Goal: Transaction & Acquisition: Purchase product/service

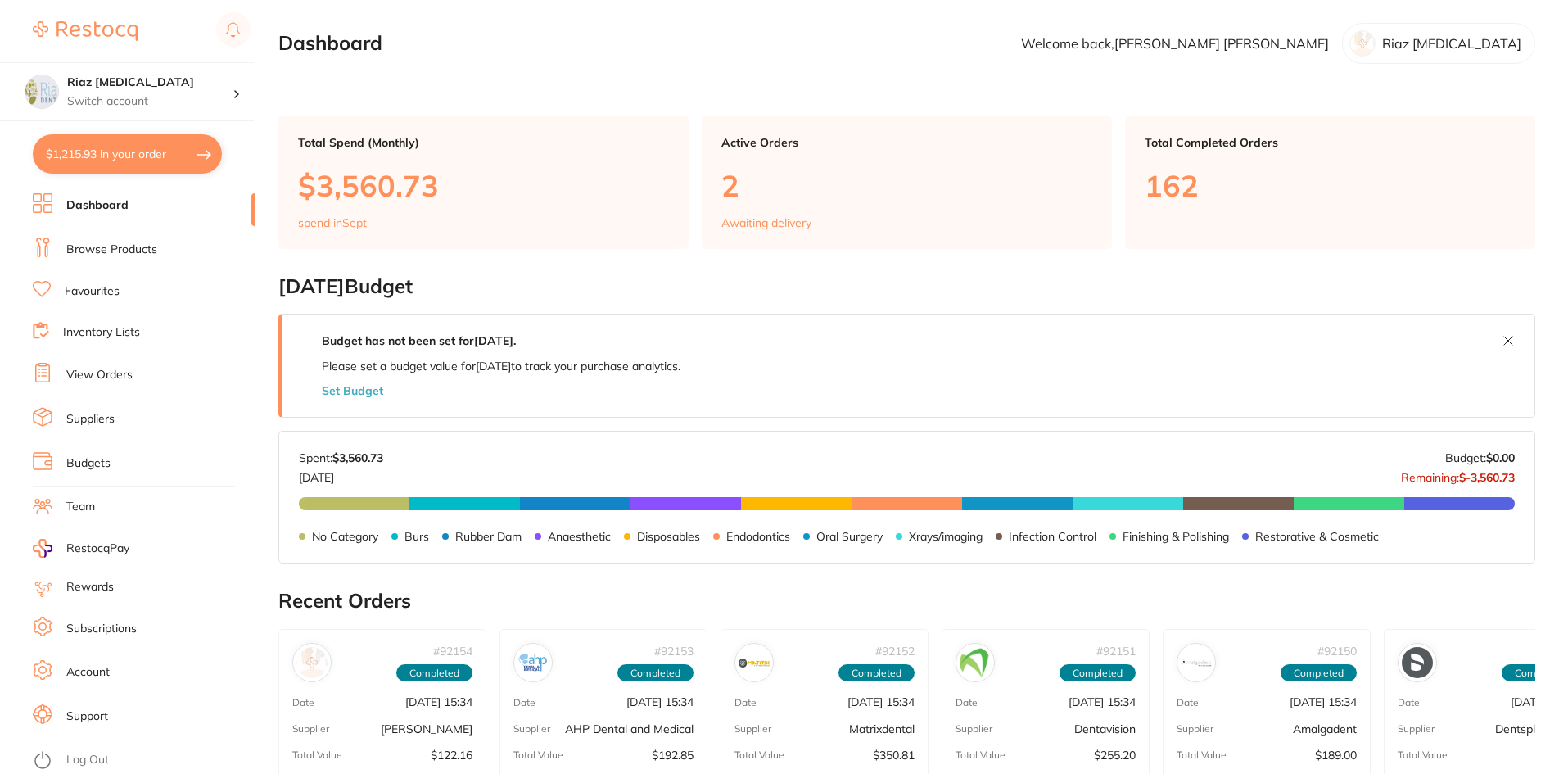
click at [113, 156] on button "$1,215.93 in your order" at bounding box center [127, 153] width 189 height 39
checkbox input "true"
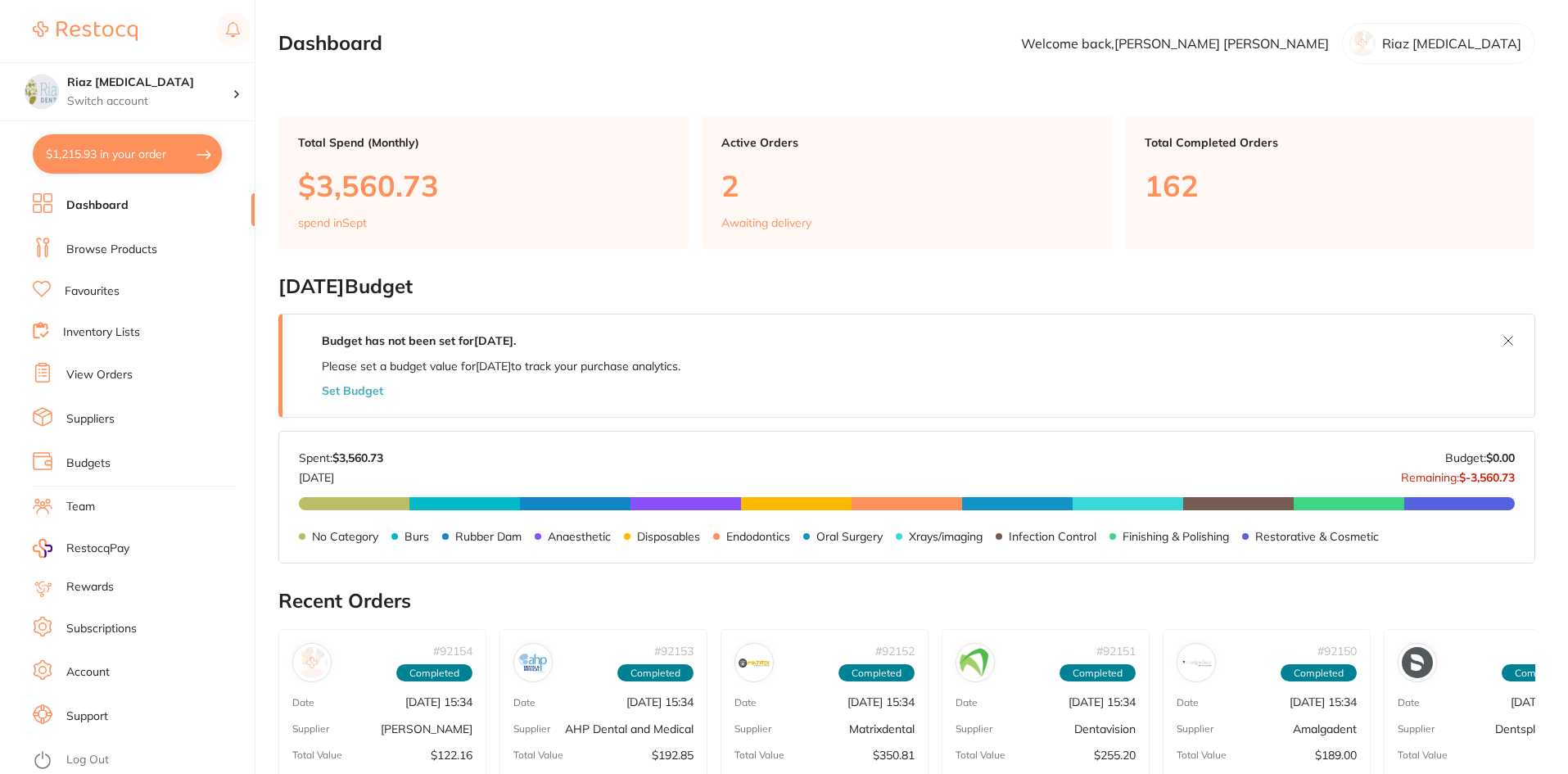
checkbox input "true"
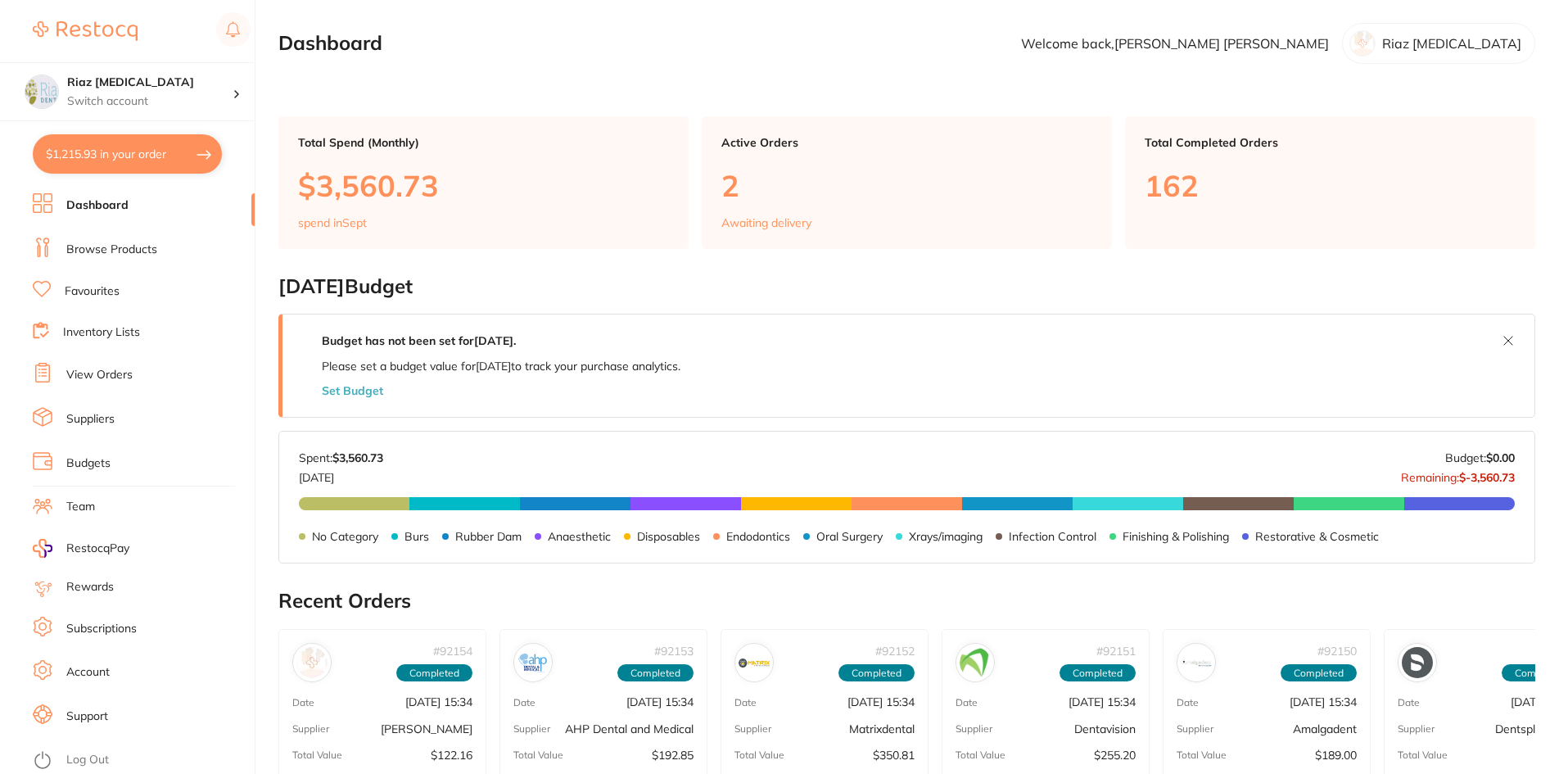
checkbox input "true"
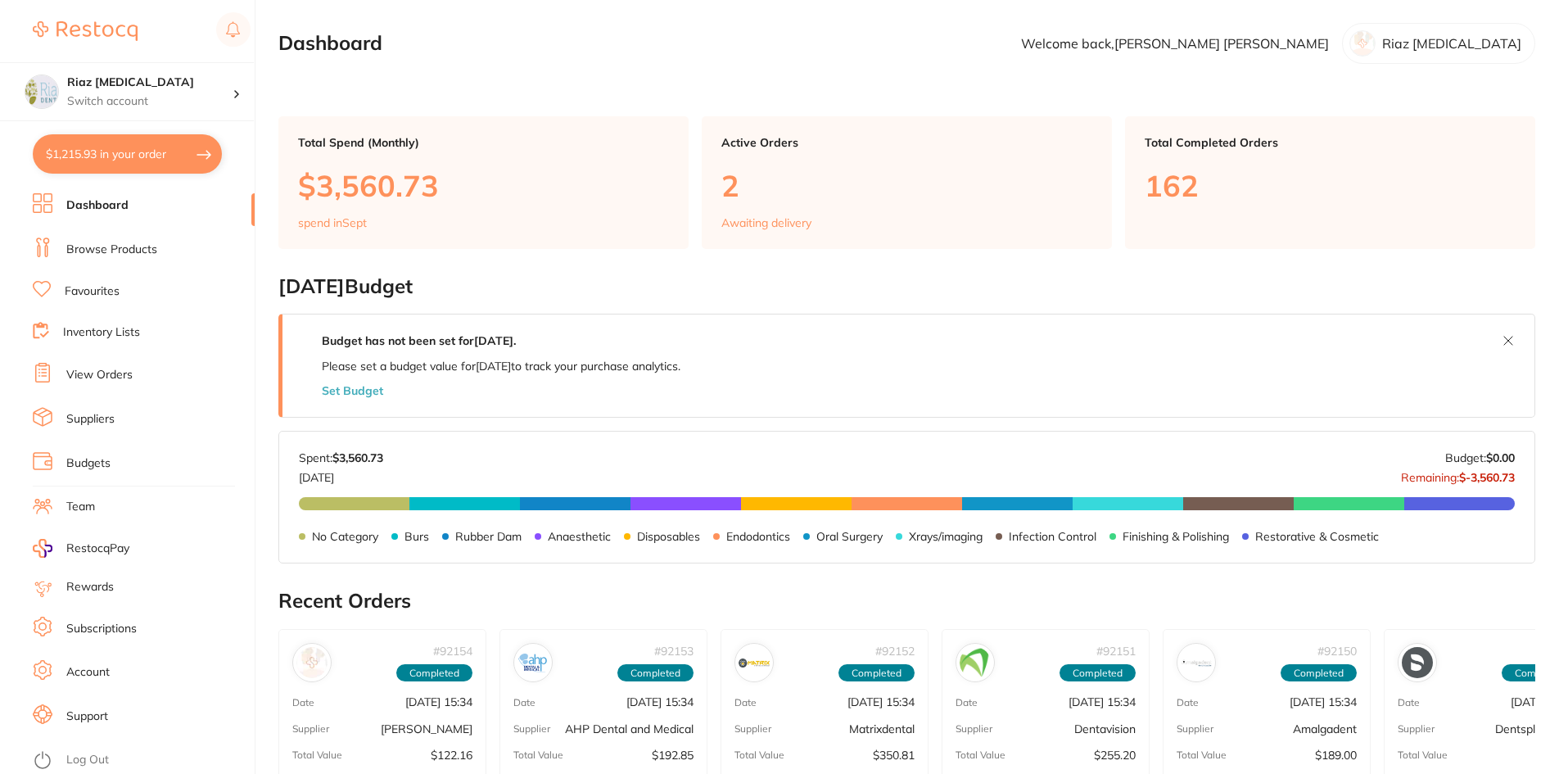
checkbox input "true"
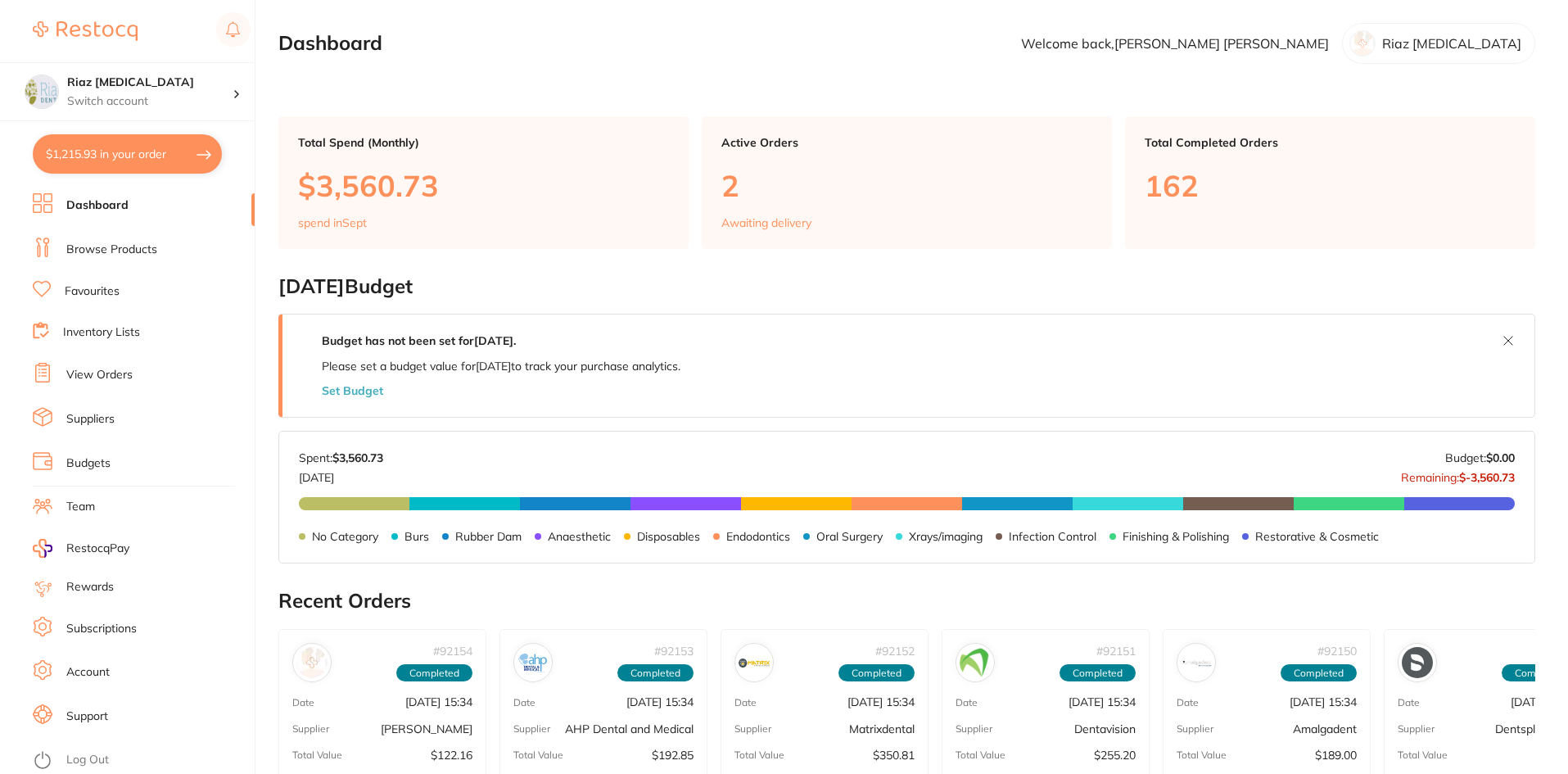
checkbox input "true"
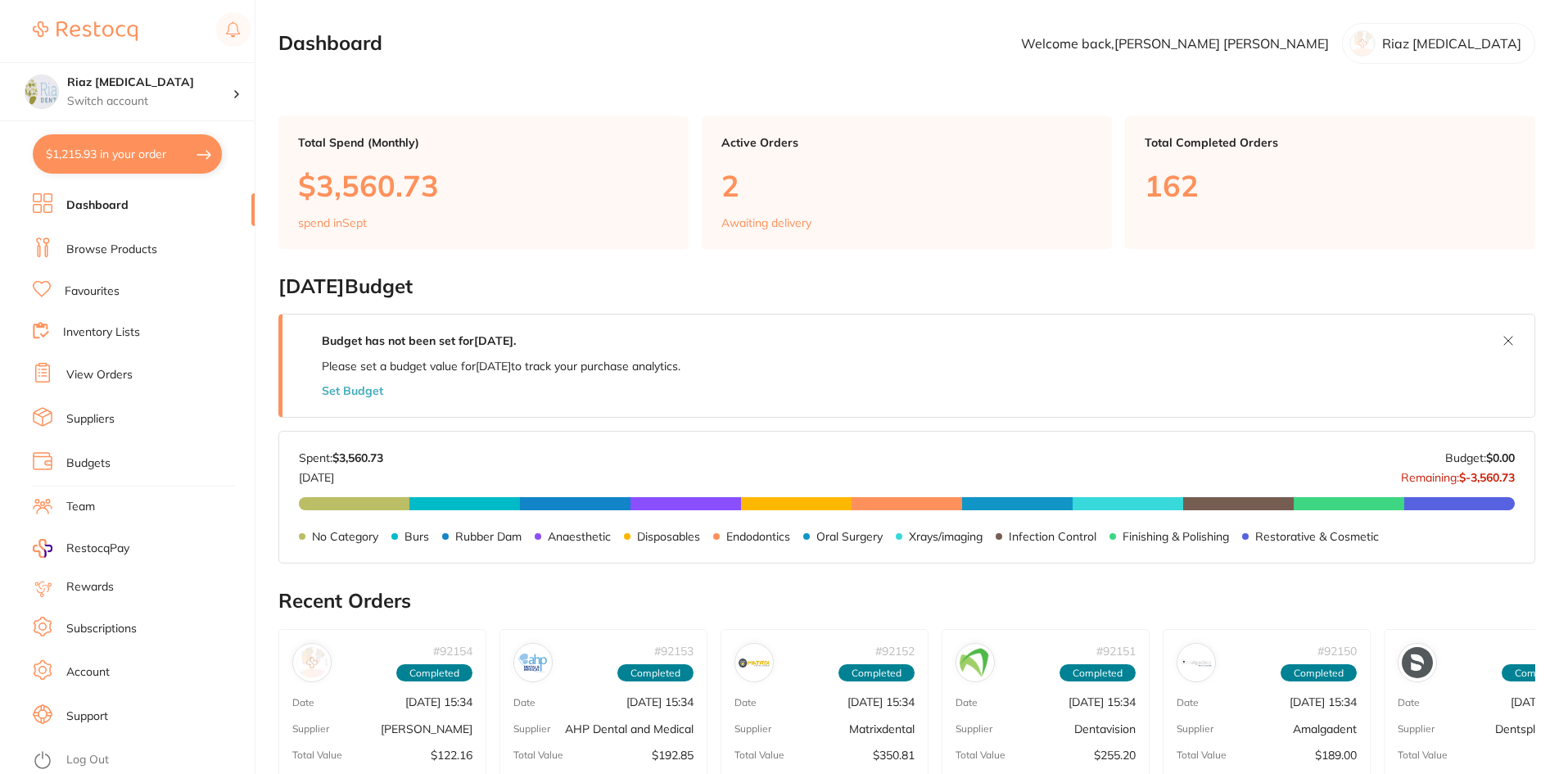
checkbox input "true"
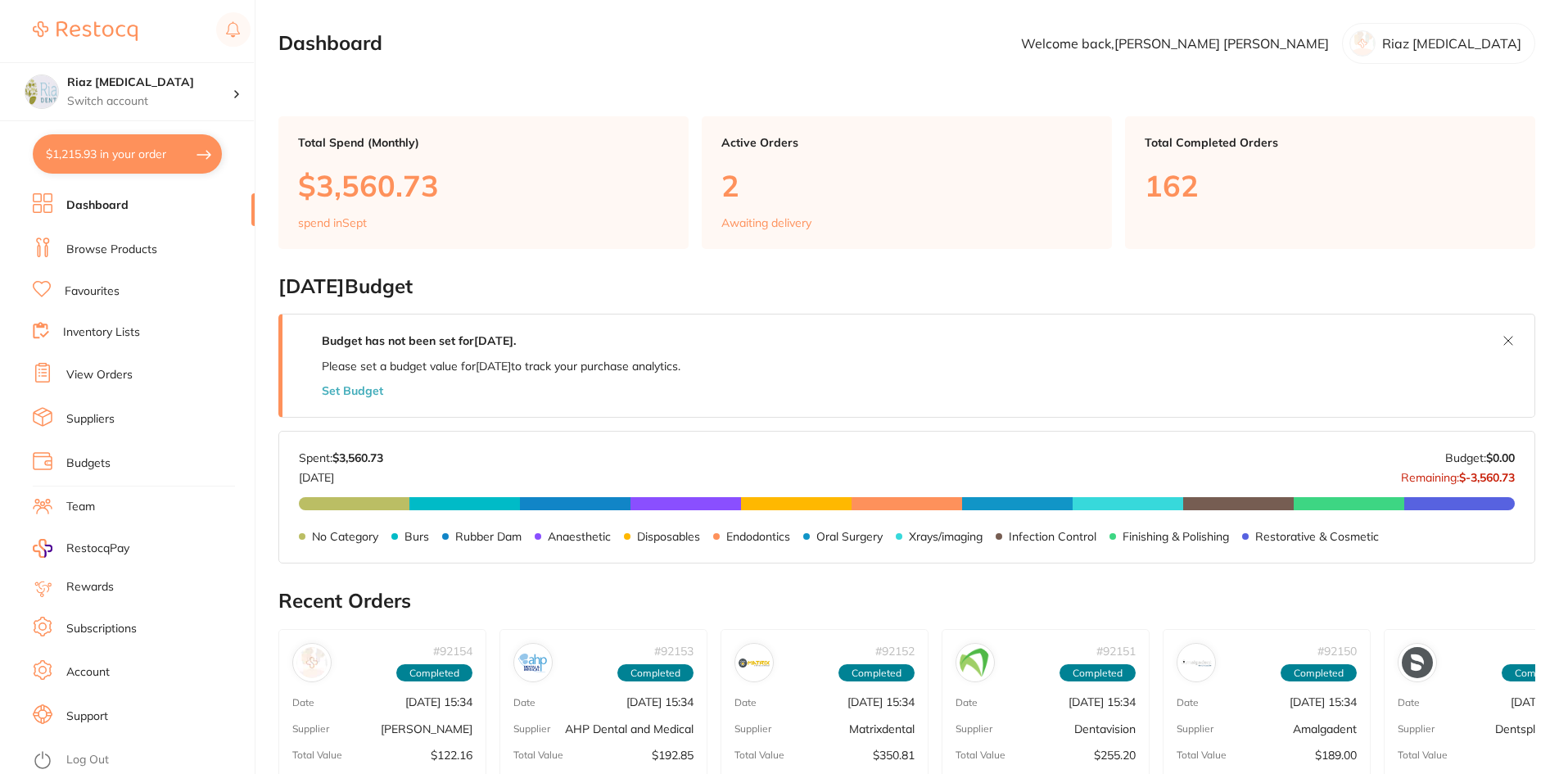
checkbox input "true"
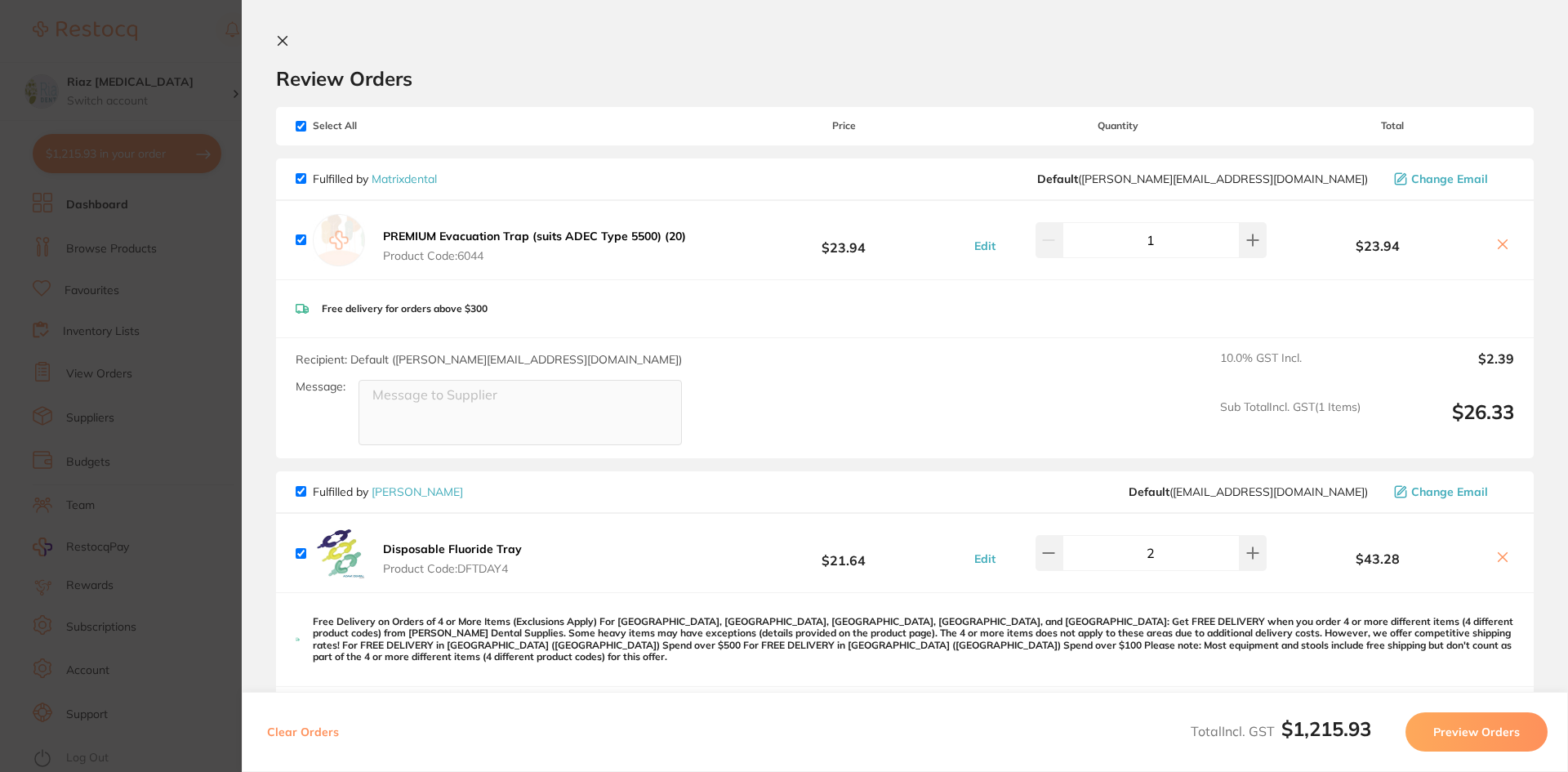
click at [107, 227] on section "Update RRP Set your pre negotiated price for this item. Item Agreed RRP (excl. …" at bounding box center [784, 386] width 1568 height 772
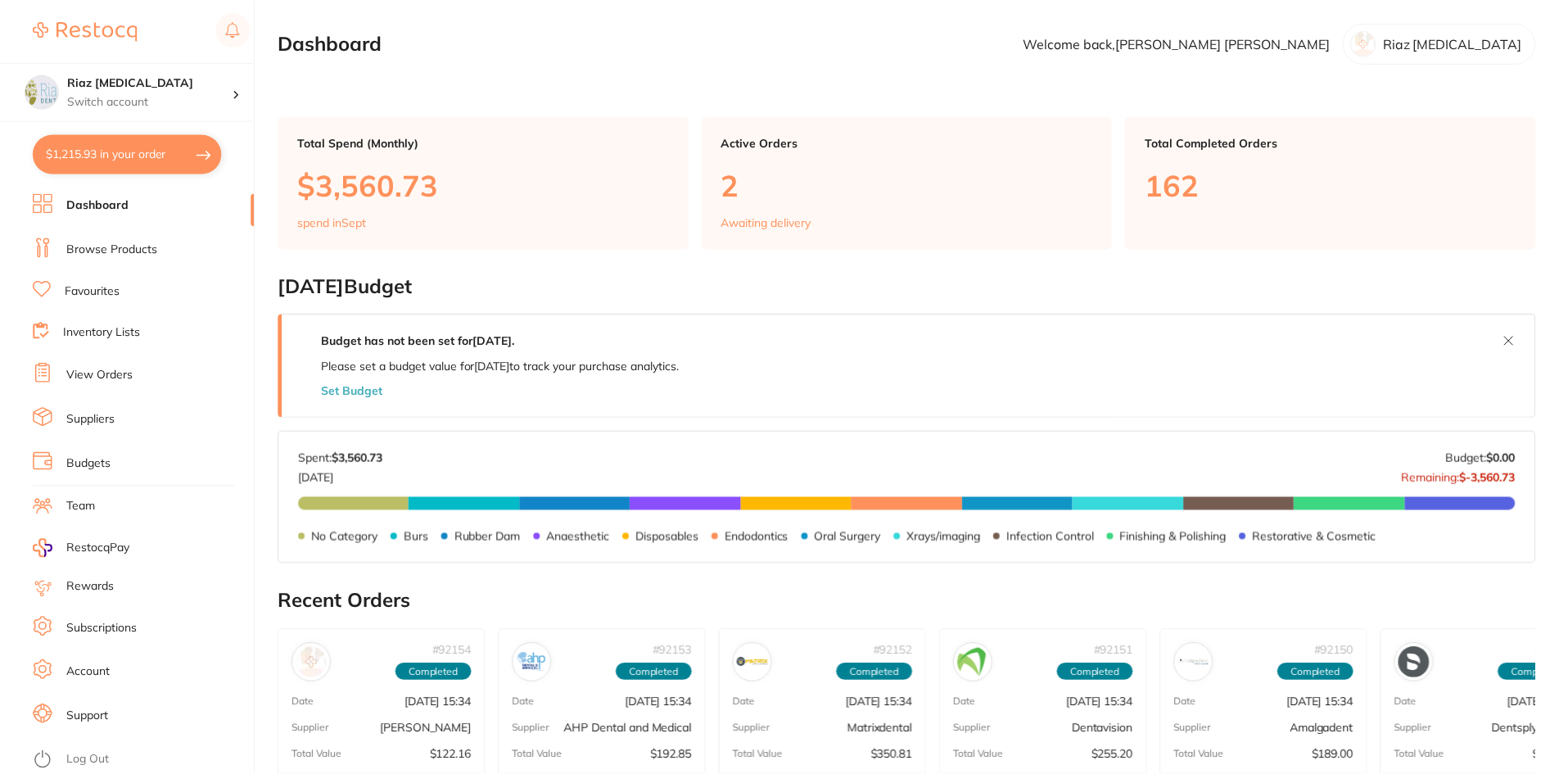
scroll to position [13, 0]
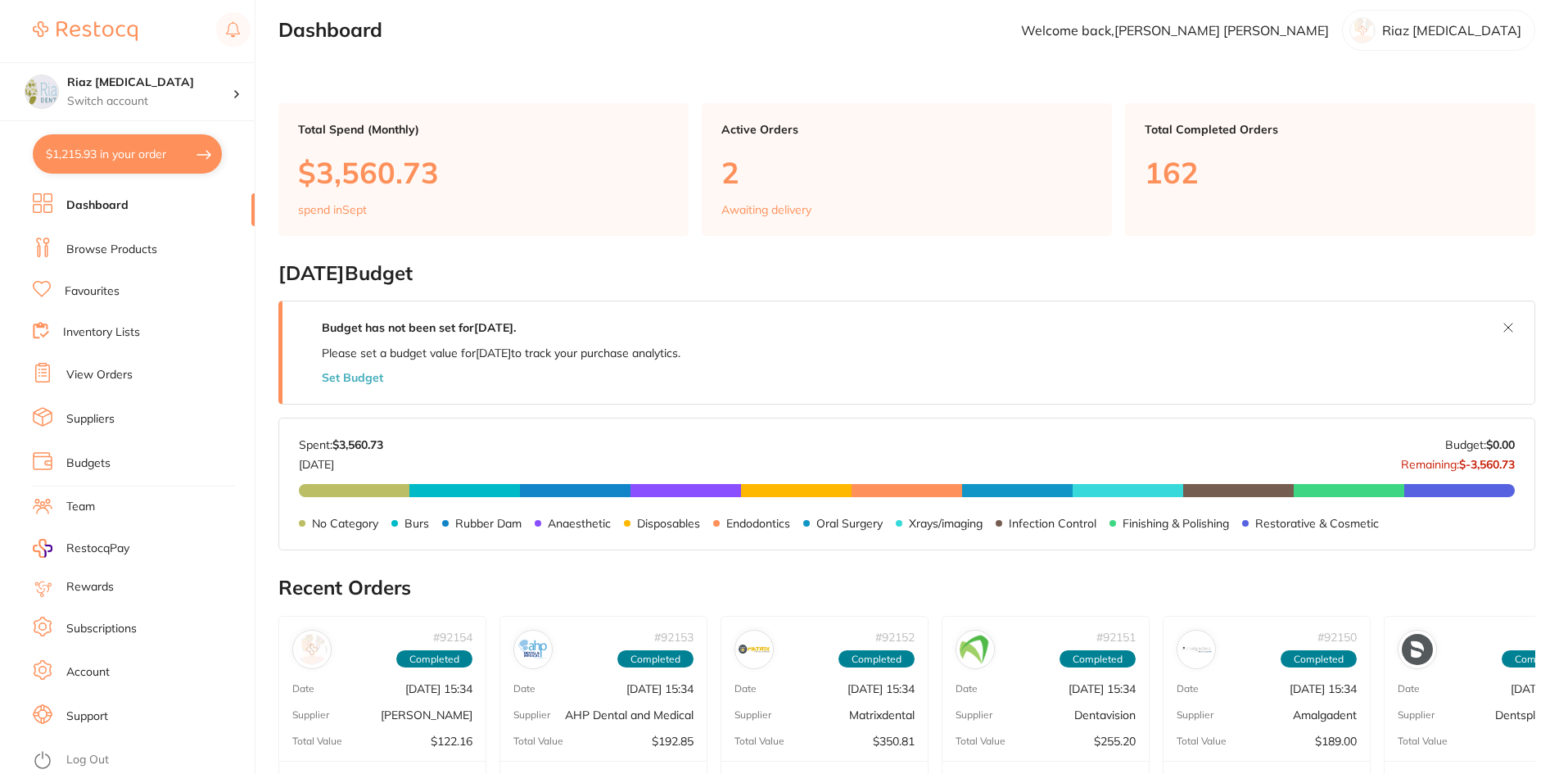
click at [125, 255] on link "Browse Products" at bounding box center [112, 250] width 91 height 16
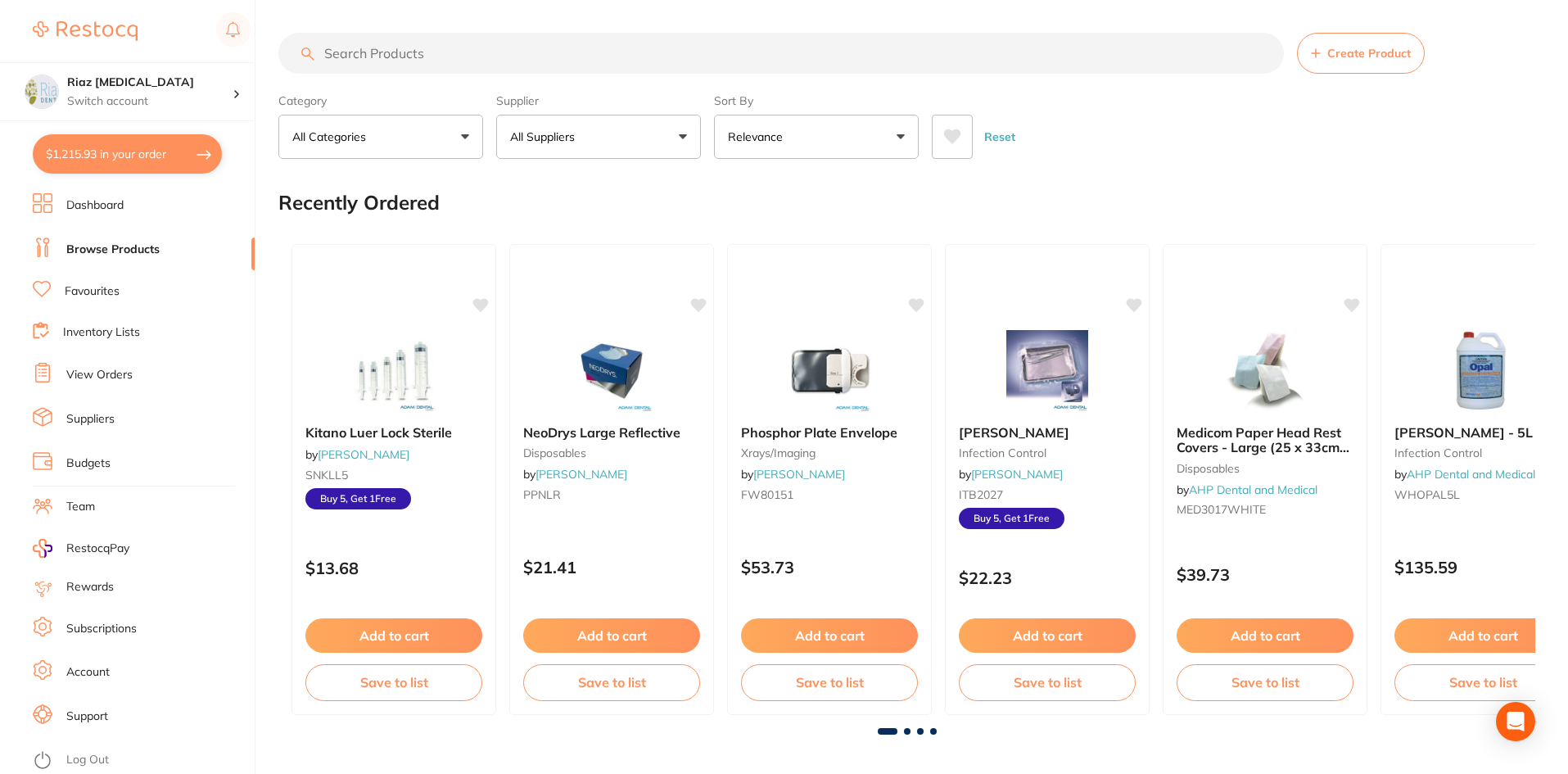
click at [437, 55] on input "search" at bounding box center [781, 53] width 1005 height 41
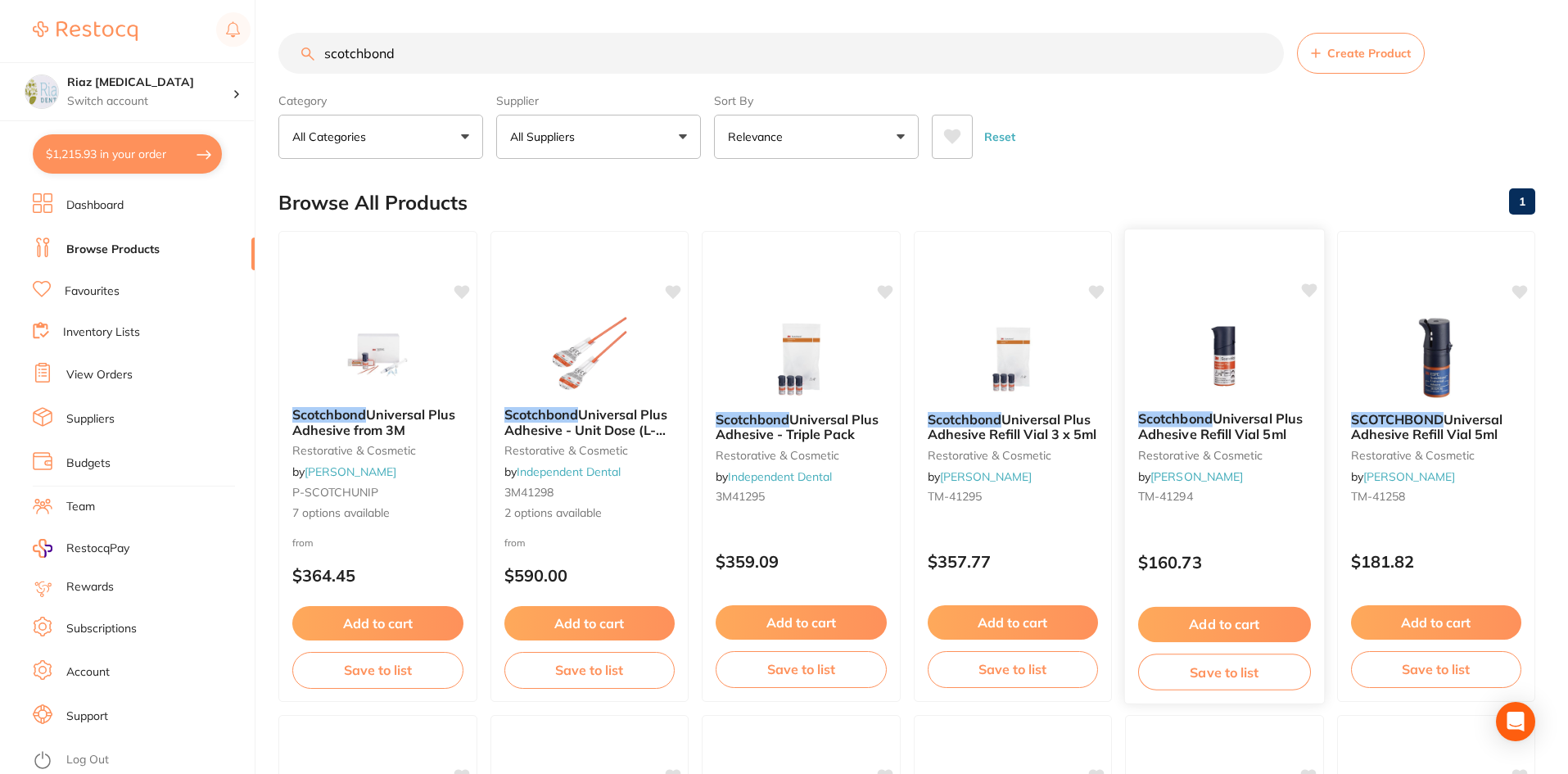
type input "scotchbond"
click at [1269, 613] on button "Add to cart" at bounding box center [1224, 624] width 172 height 36
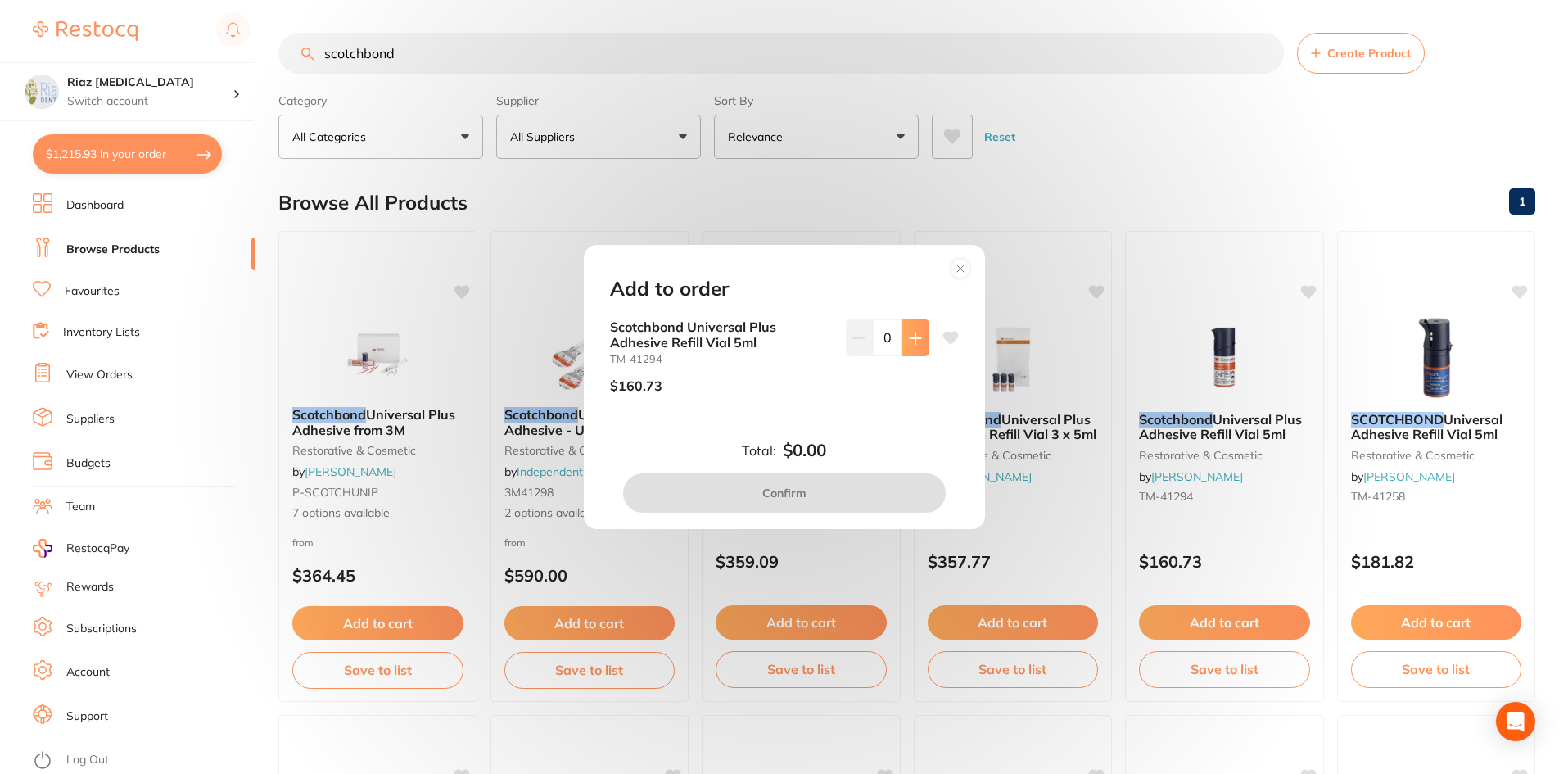
click at [923, 339] on button at bounding box center [915, 338] width 27 height 36
type input "1"
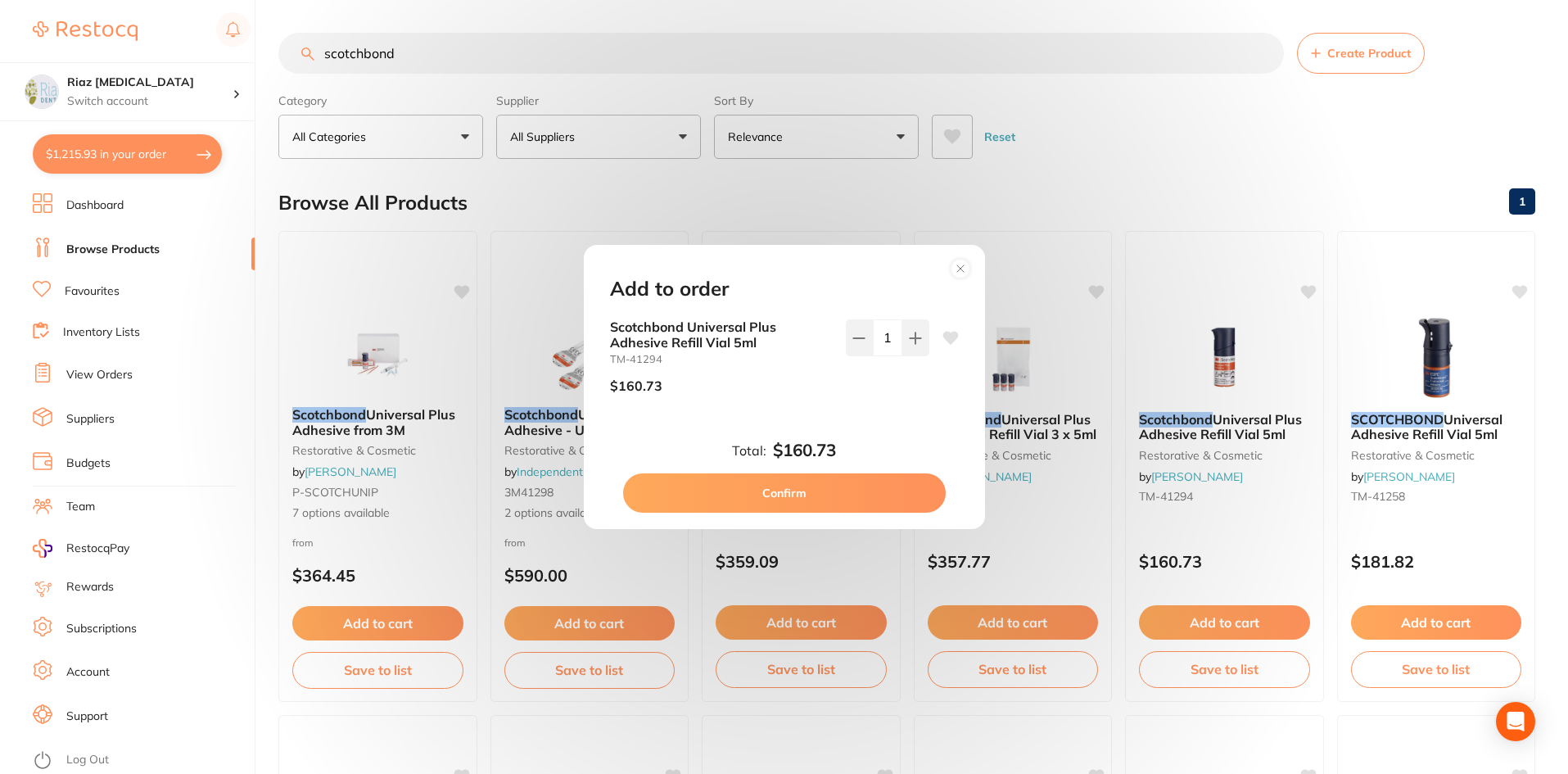
click at [848, 494] on button "Confirm" at bounding box center [784, 492] width 322 height 39
checkbox input "false"
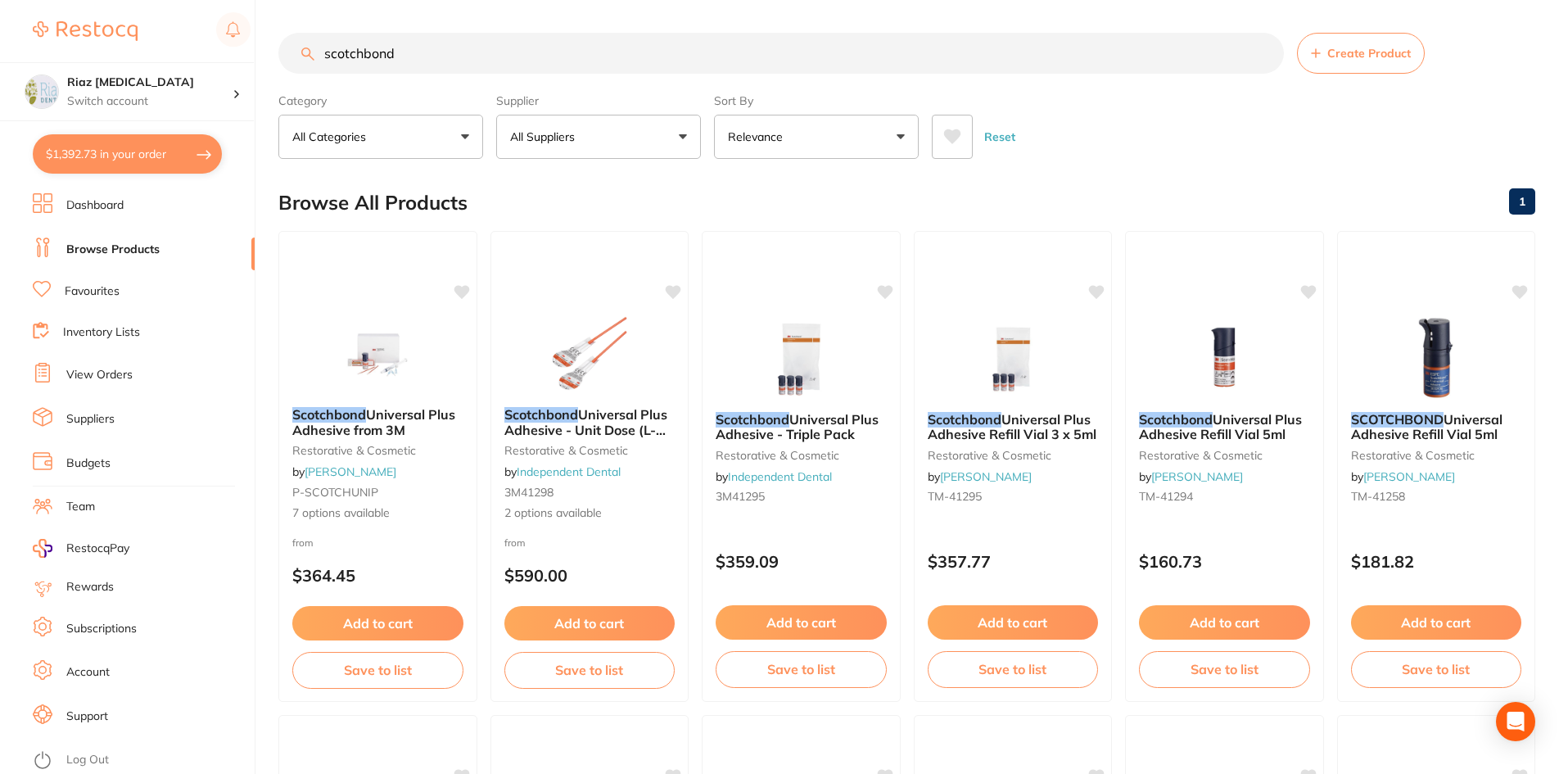
click at [112, 157] on button "$1,392.73 in your order" at bounding box center [127, 153] width 189 height 39
checkbox input "true"
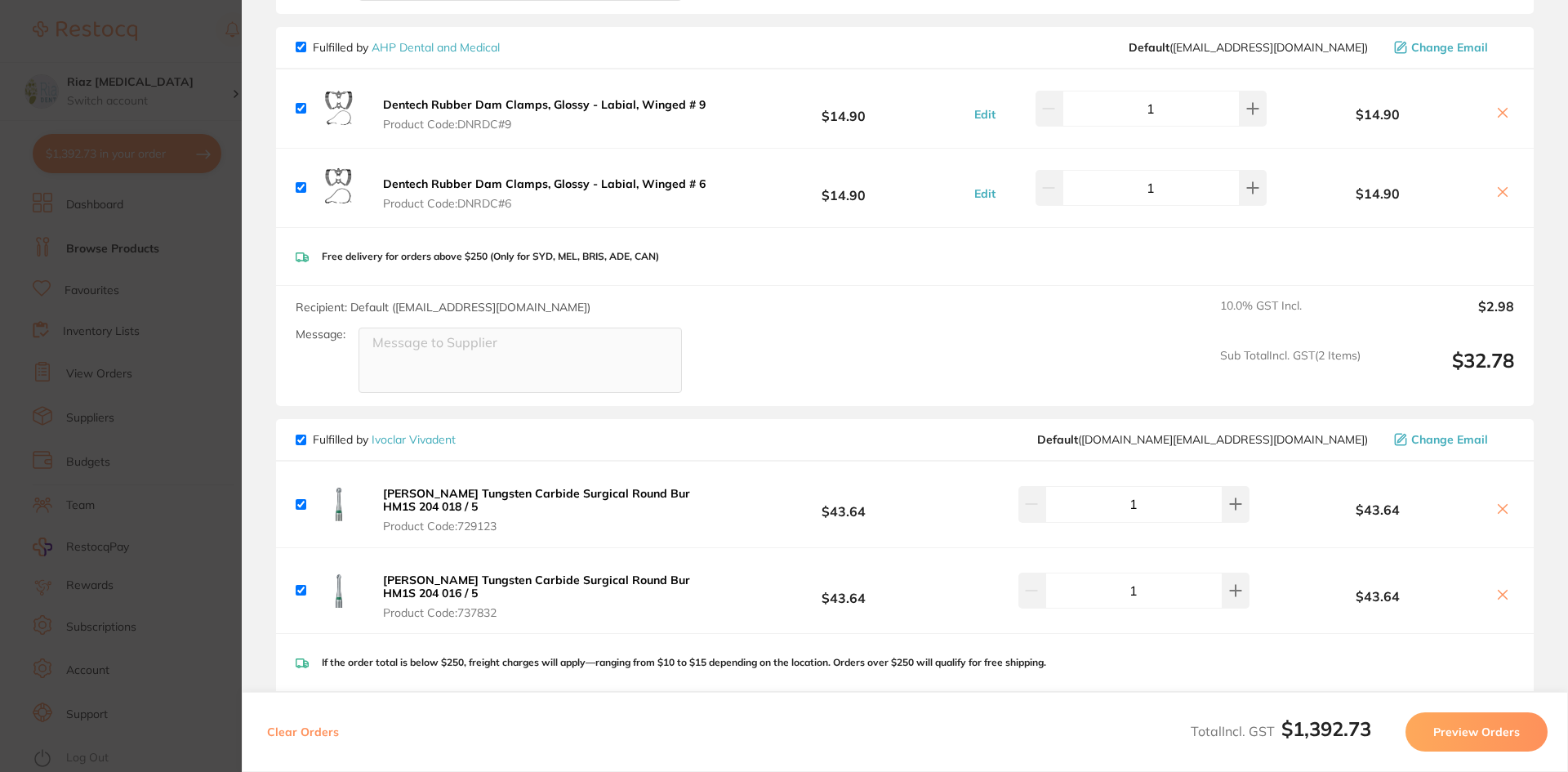
scroll to position [2451, 0]
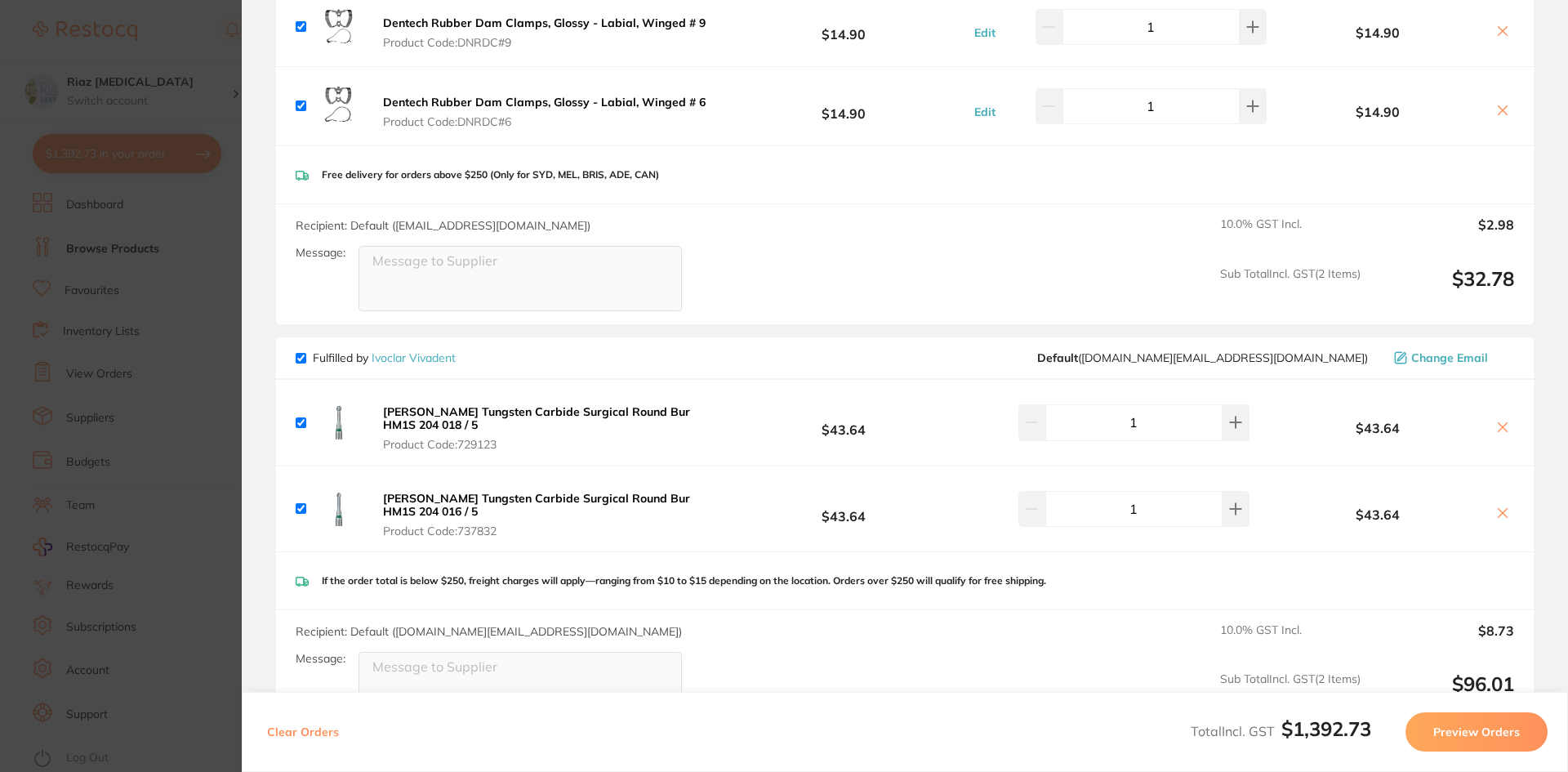
click at [222, 50] on section "Update RRP Set your pre negotiated price for this item. Item Agreed RRP (excl. …" at bounding box center [784, 386] width 1568 height 772
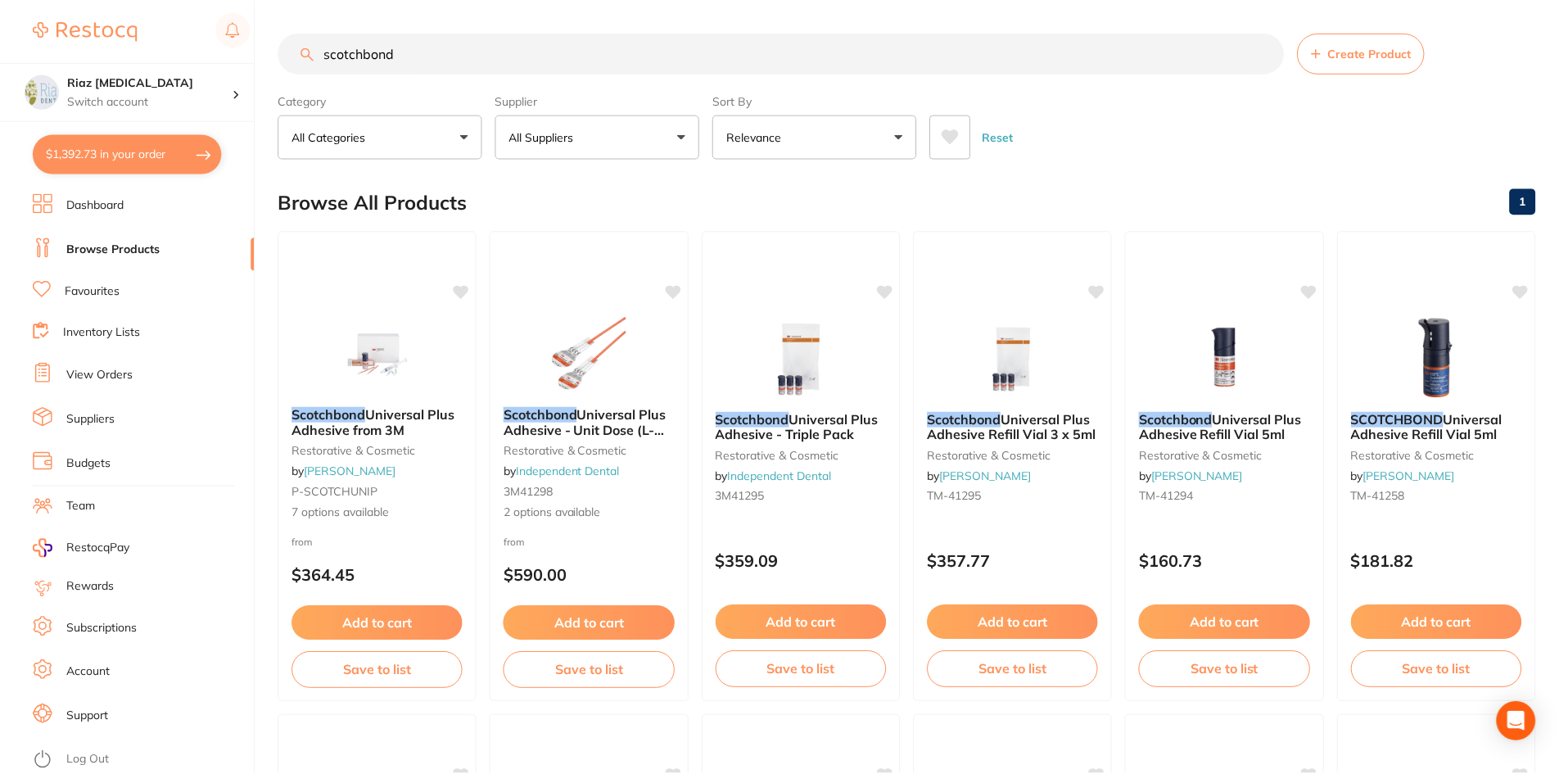
scroll to position [13, 0]
